Goal: Transaction & Acquisition: Download file/media

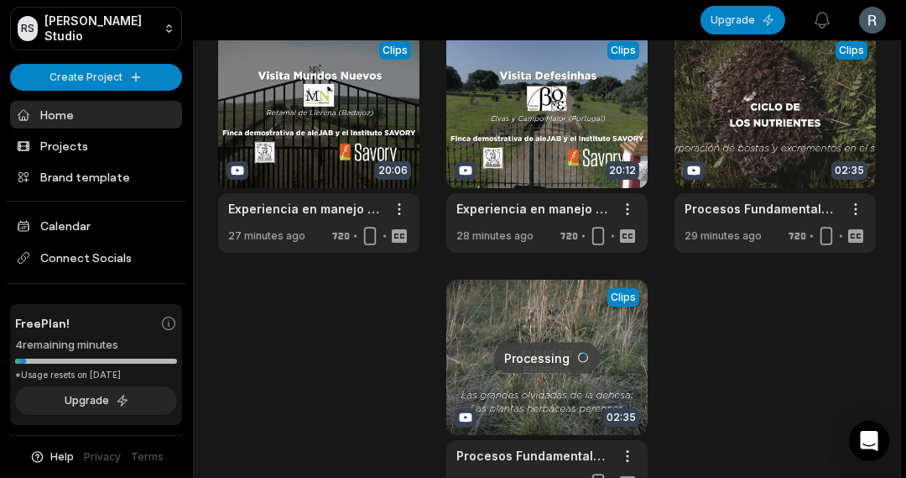
scroll to position [693, 0]
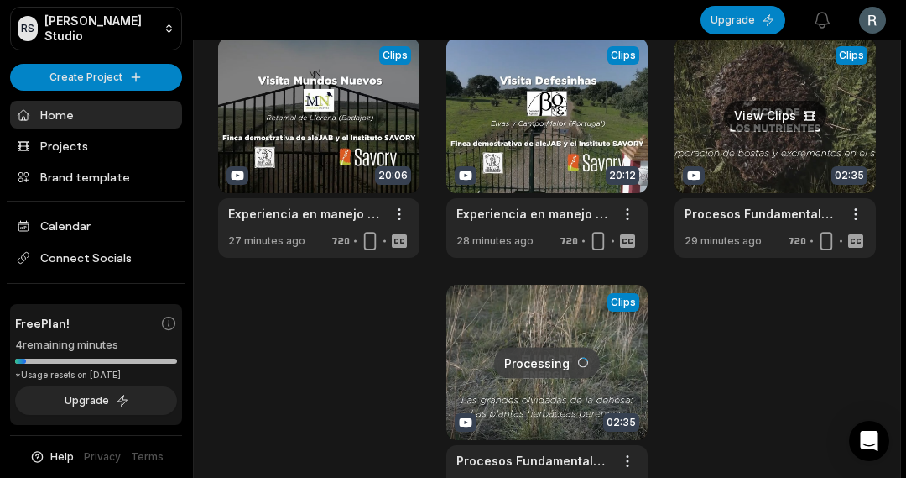
click at [760, 169] on link at bounding box center [775, 148] width 201 height 220
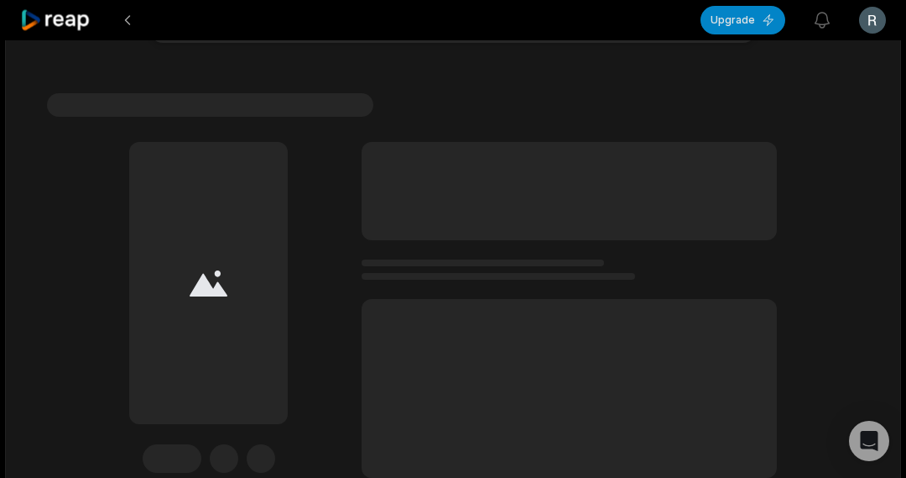
scroll to position [115, 0]
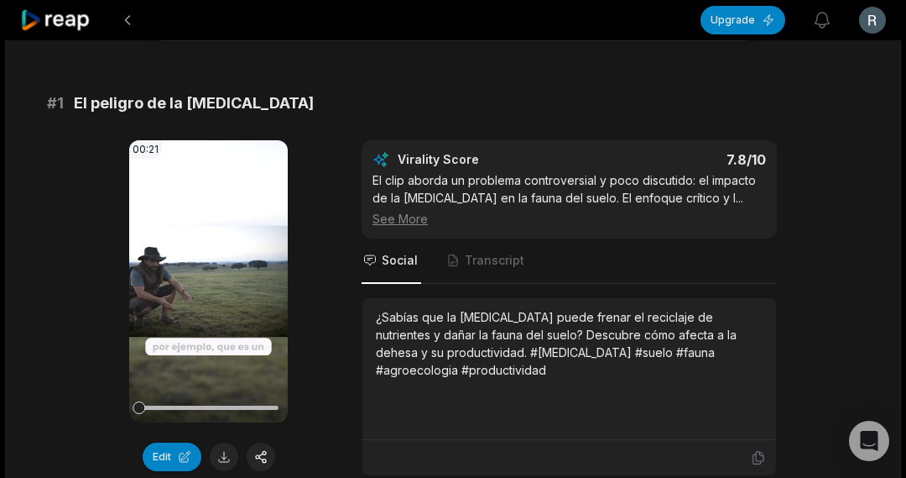
scroll to position [112, 0]
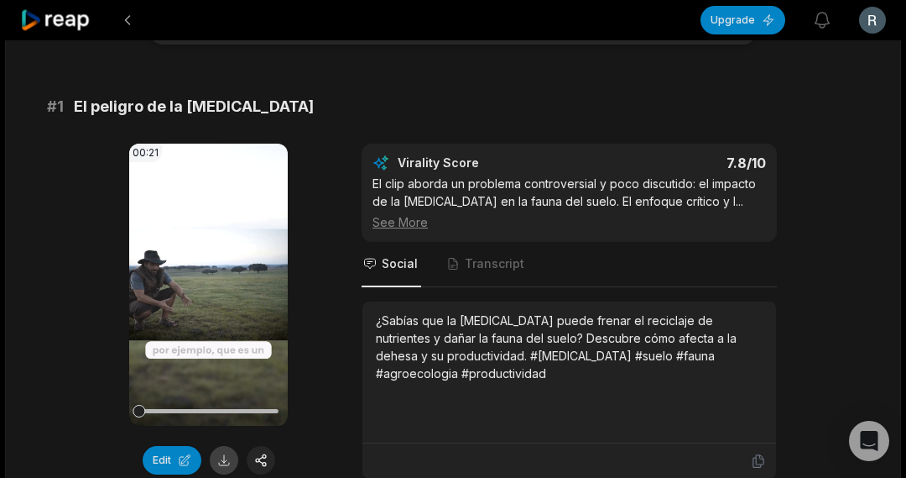
click at [222, 459] on button at bounding box center [224, 460] width 29 height 29
